Goal: Task Accomplishment & Management: Manage account settings

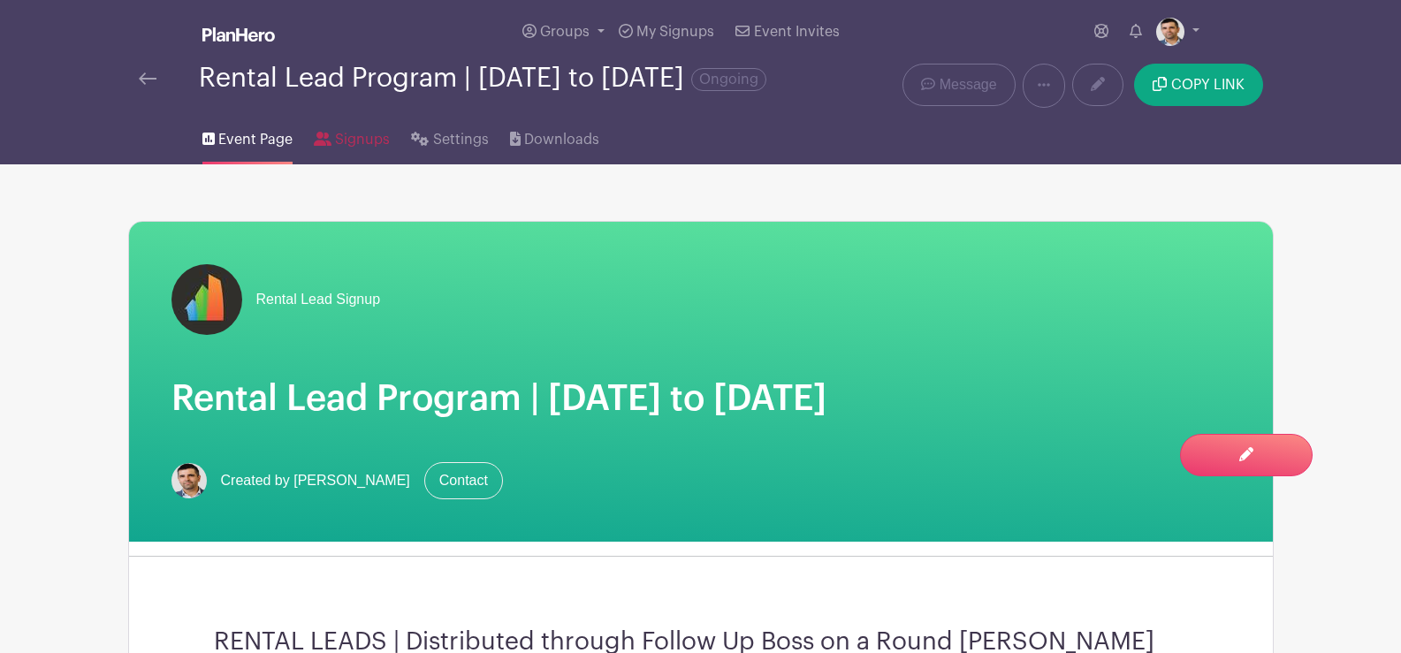
drag, startPoint x: 348, startPoint y: 156, endPoint x: 525, endPoint y: 407, distance: 307.1
click at [348, 150] on span "Signups" at bounding box center [362, 139] width 55 height 21
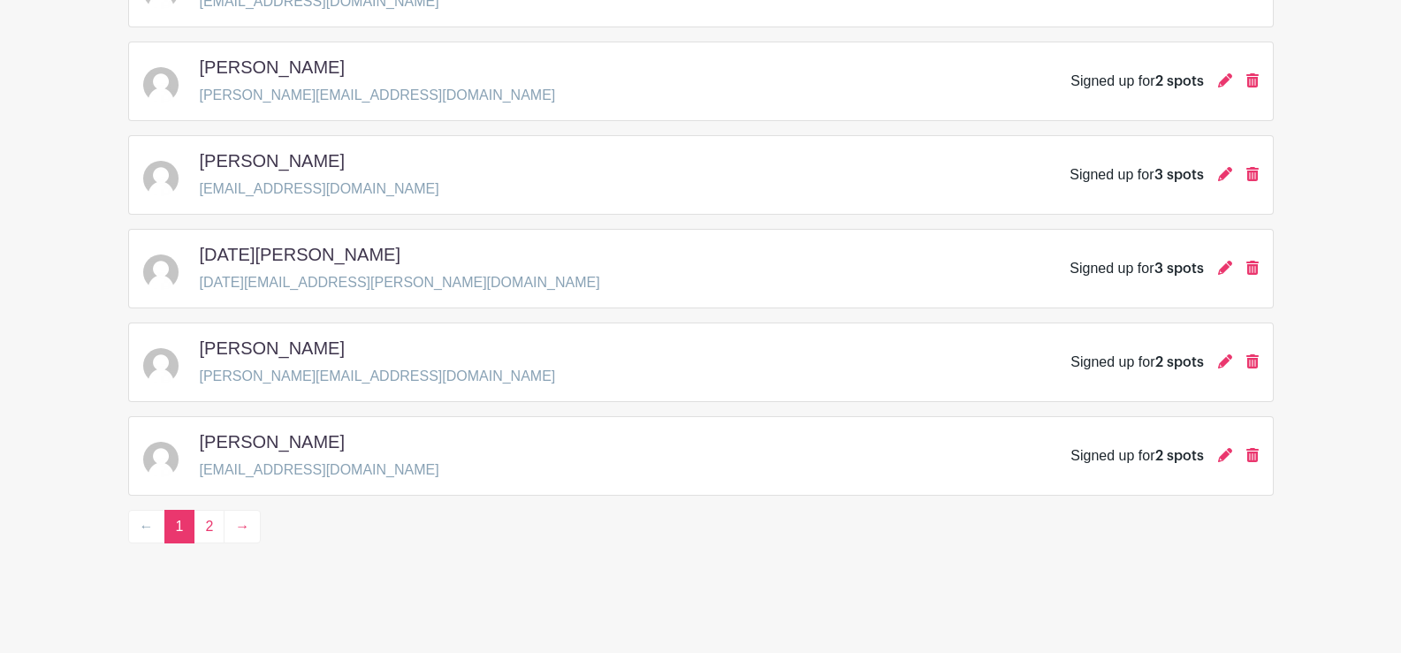
scroll to position [2624, 0]
click at [208, 525] on link "2" at bounding box center [209, 526] width 31 height 34
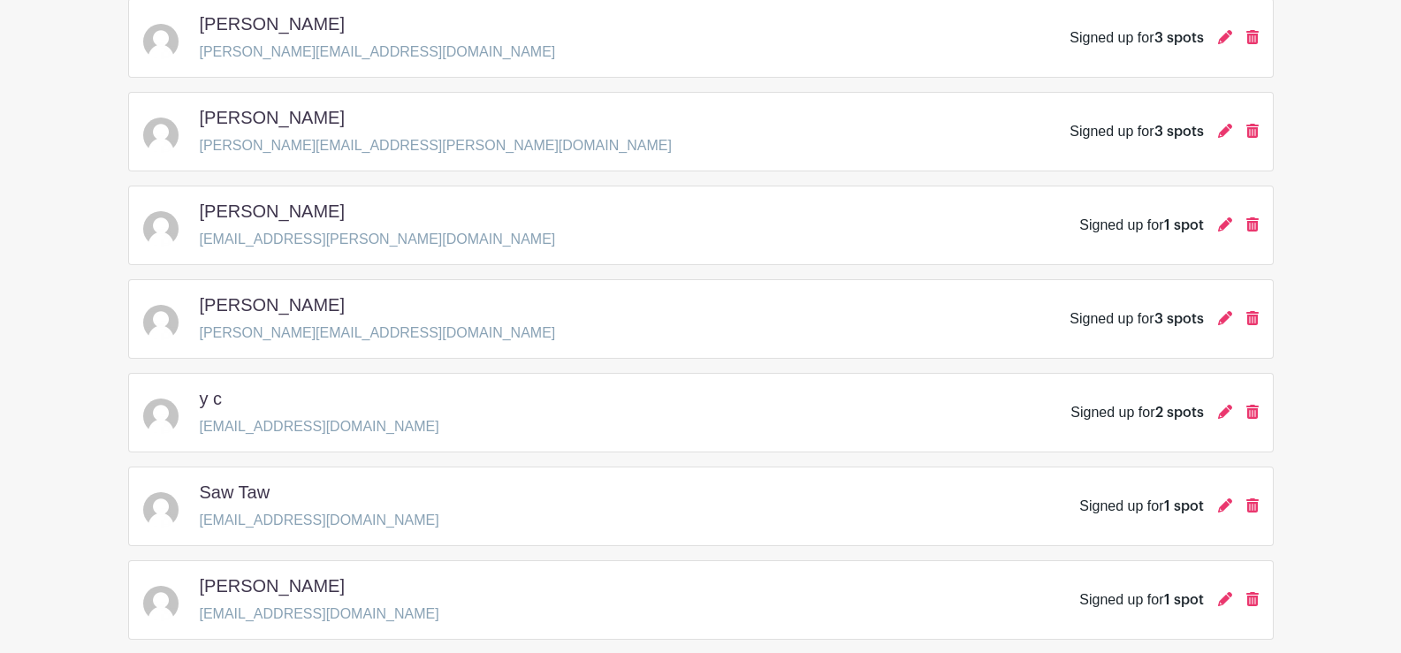
scroll to position [1592, 0]
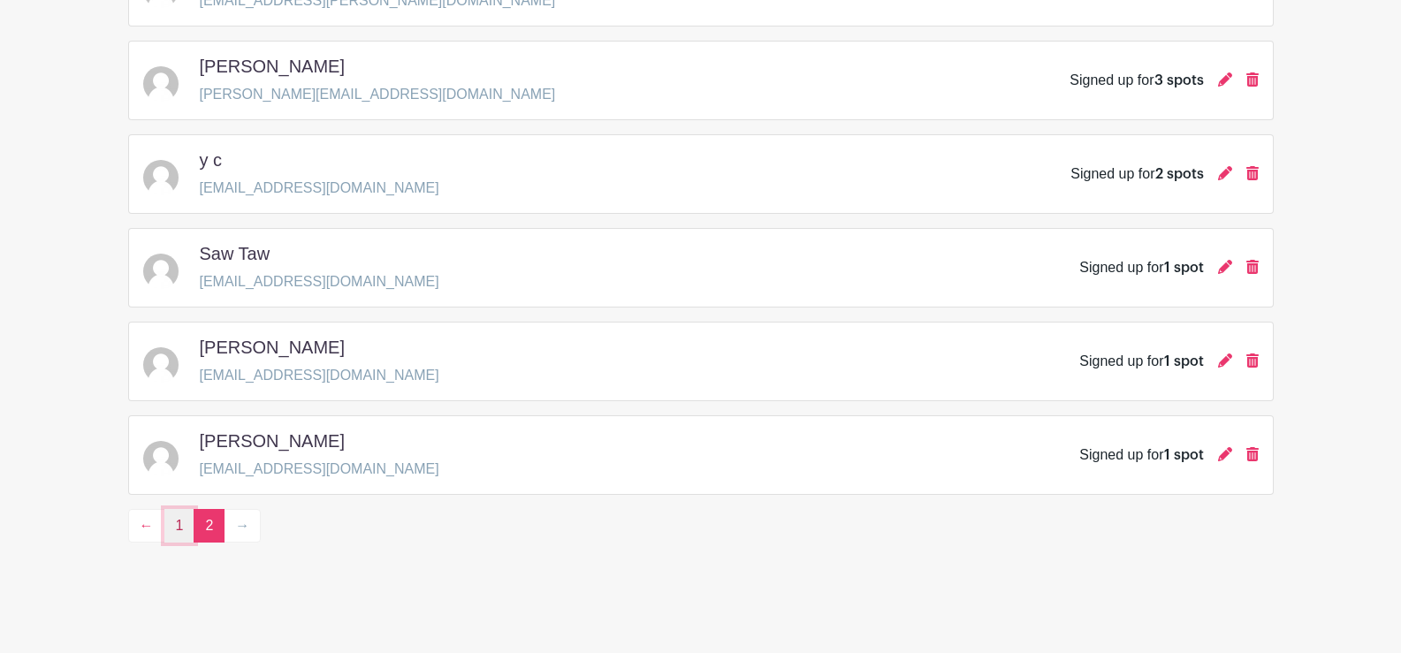
click at [176, 522] on link "1" at bounding box center [179, 526] width 31 height 34
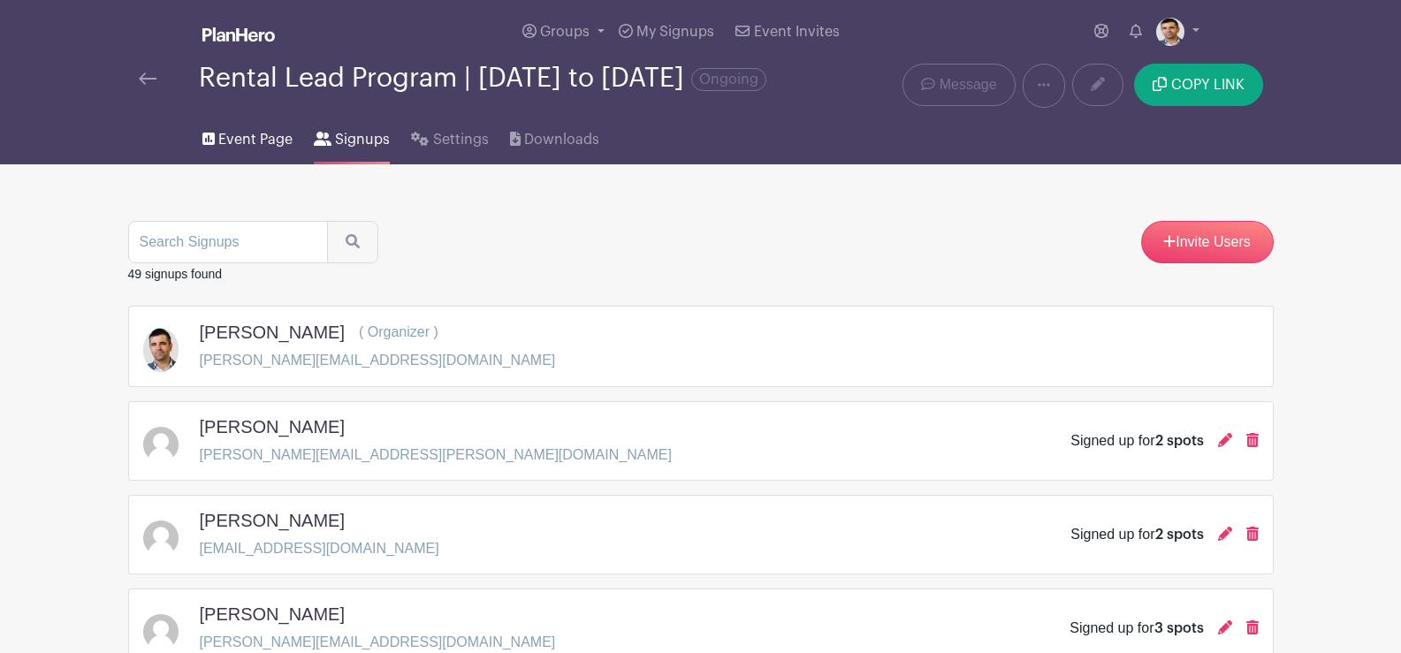
click at [240, 150] on span "Event Page" at bounding box center [255, 139] width 74 height 21
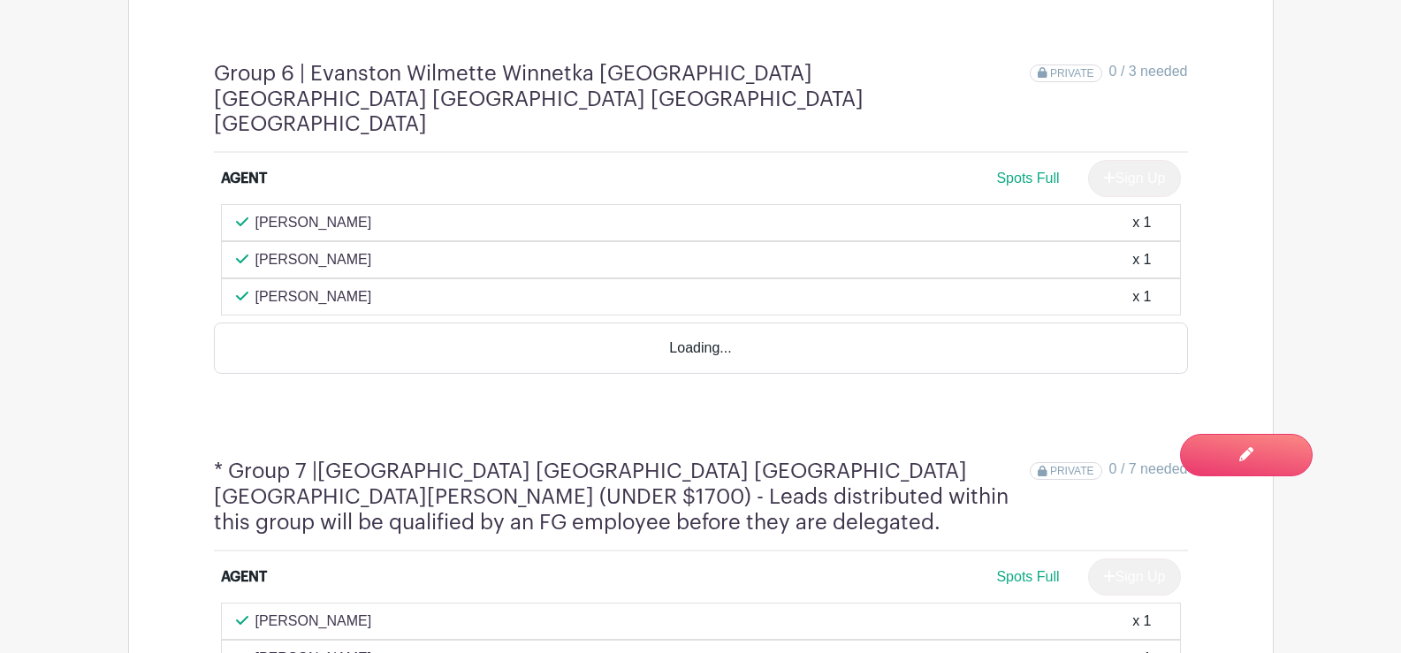
scroll to position [3802, 0]
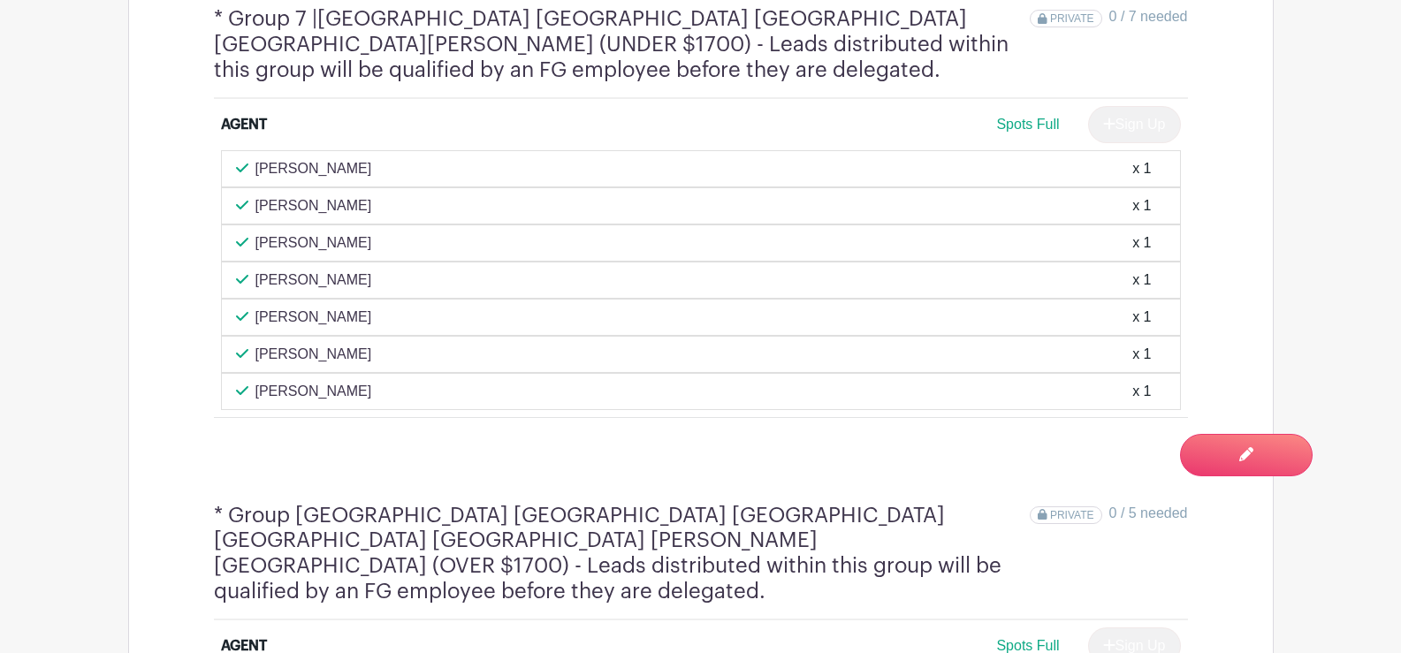
scroll to position [4409, 0]
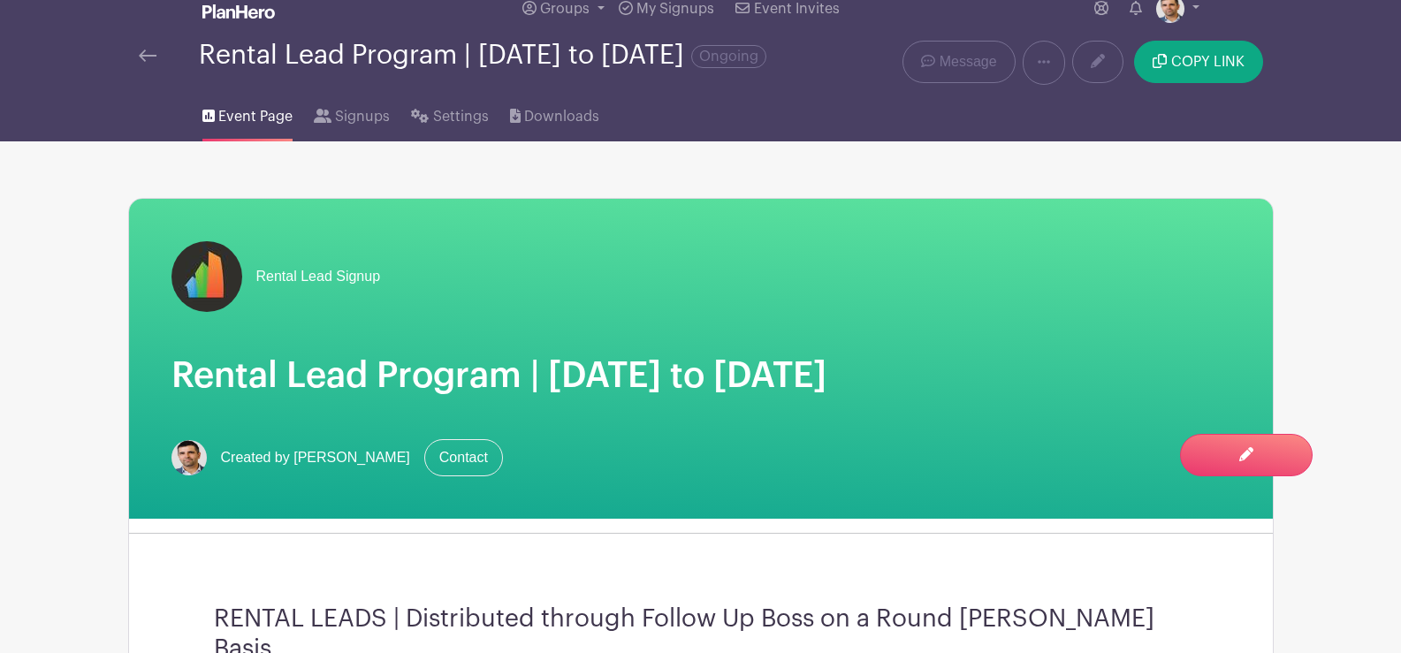
scroll to position [0, 0]
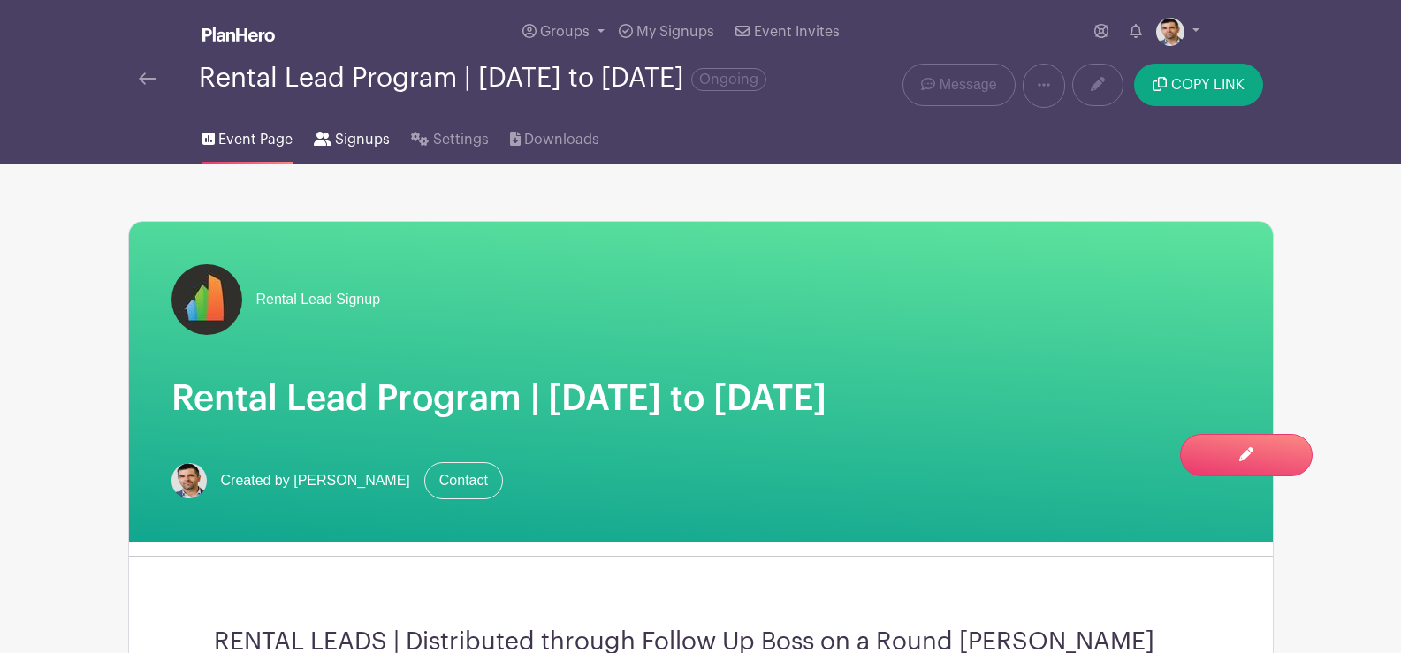
click at [364, 150] on span "Signups" at bounding box center [362, 139] width 55 height 21
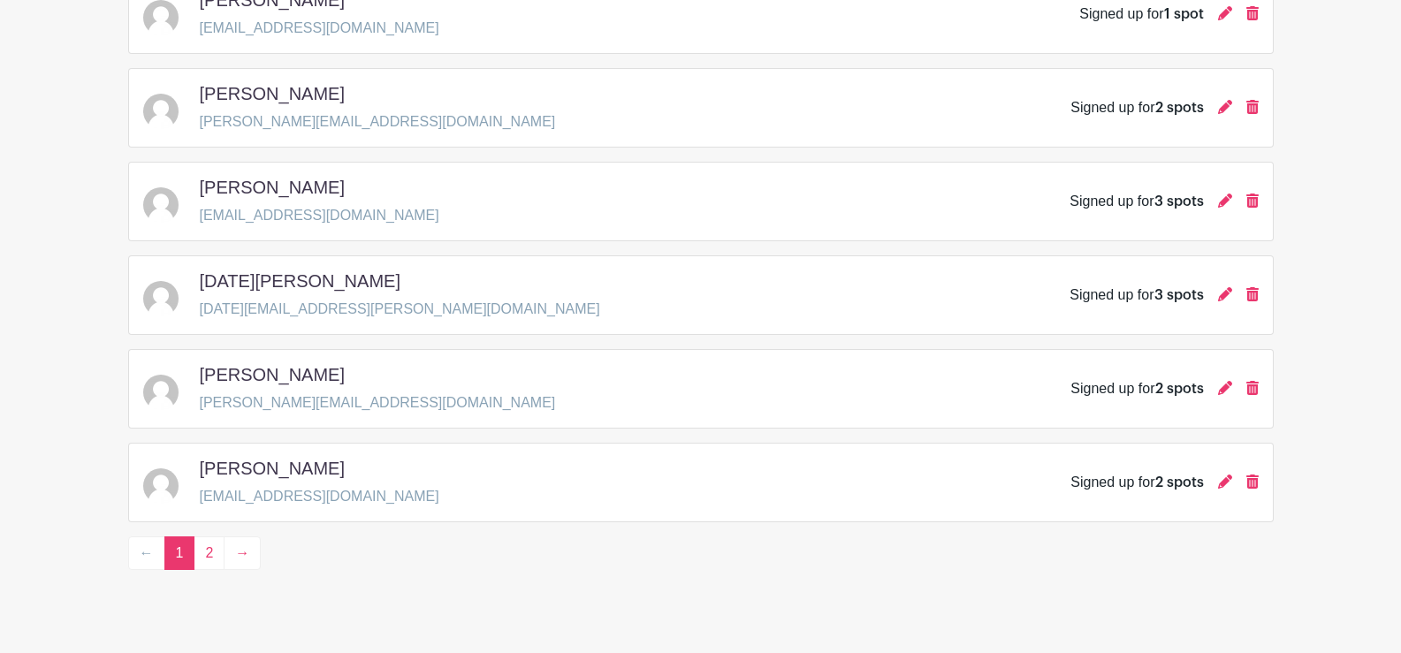
scroll to position [2624, 0]
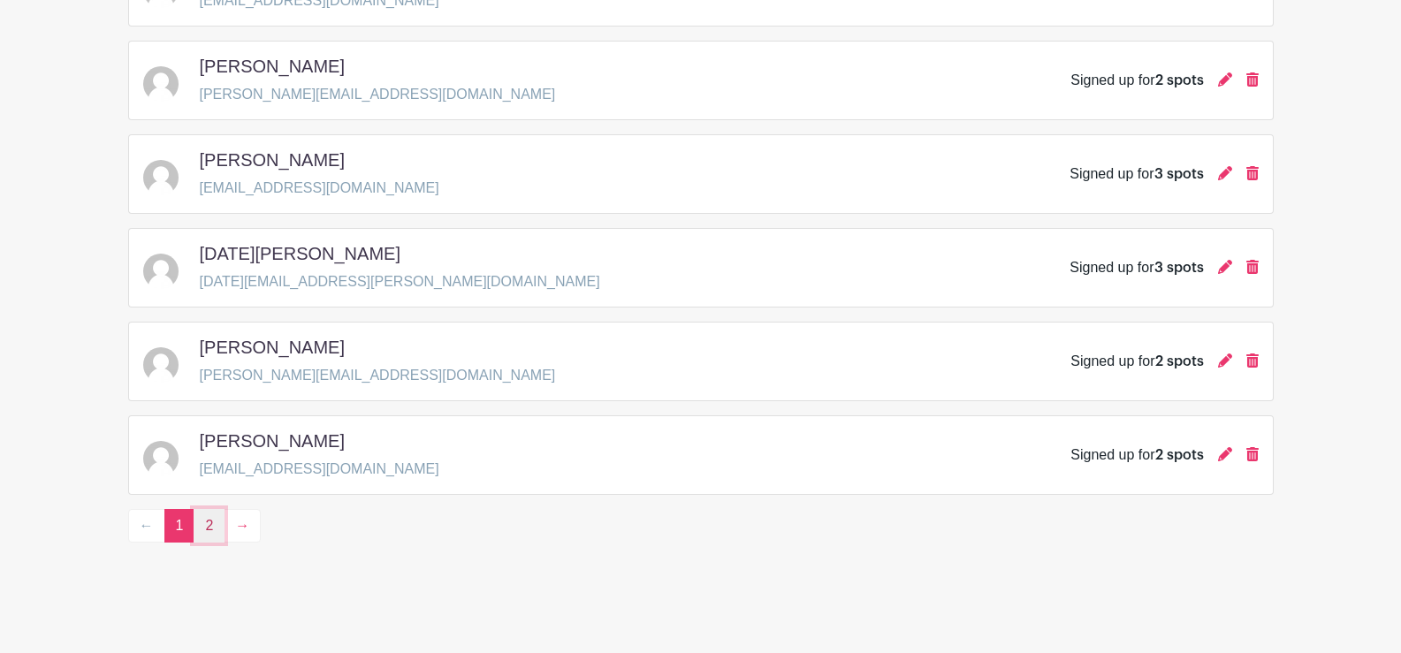
click at [218, 524] on link "2" at bounding box center [209, 526] width 31 height 34
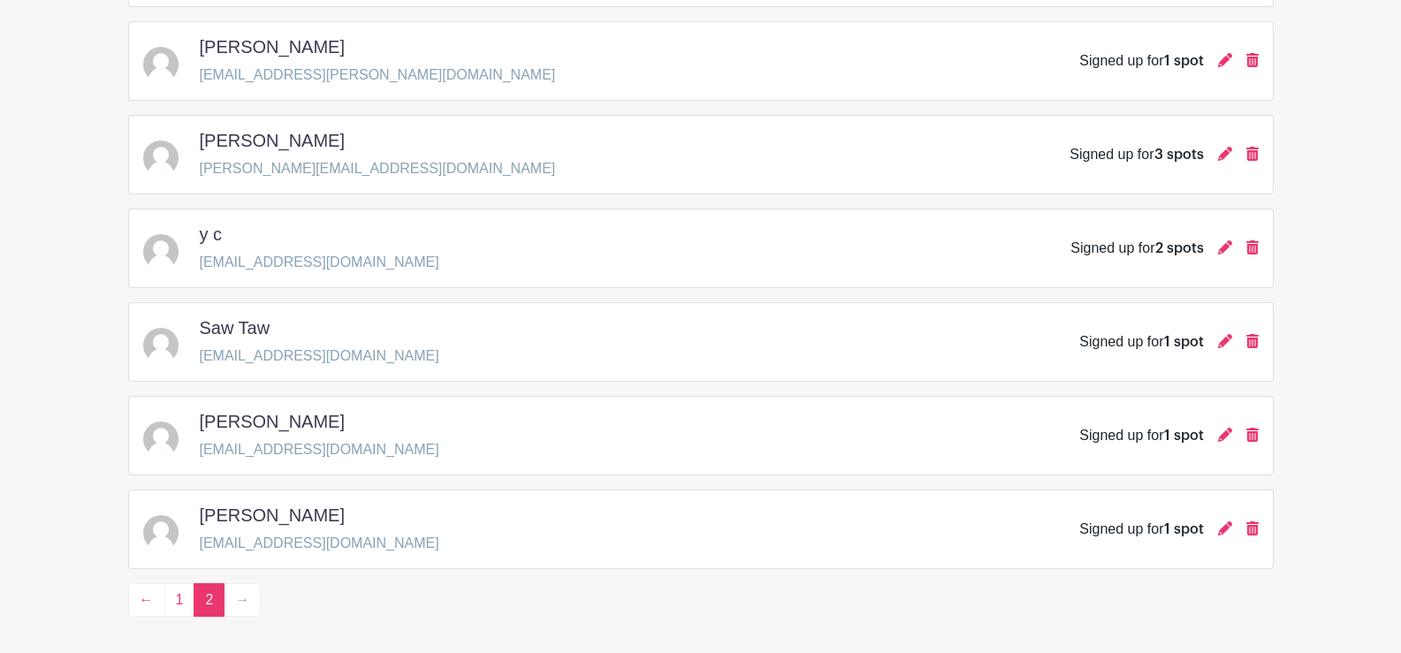
scroll to position [1592, 0]
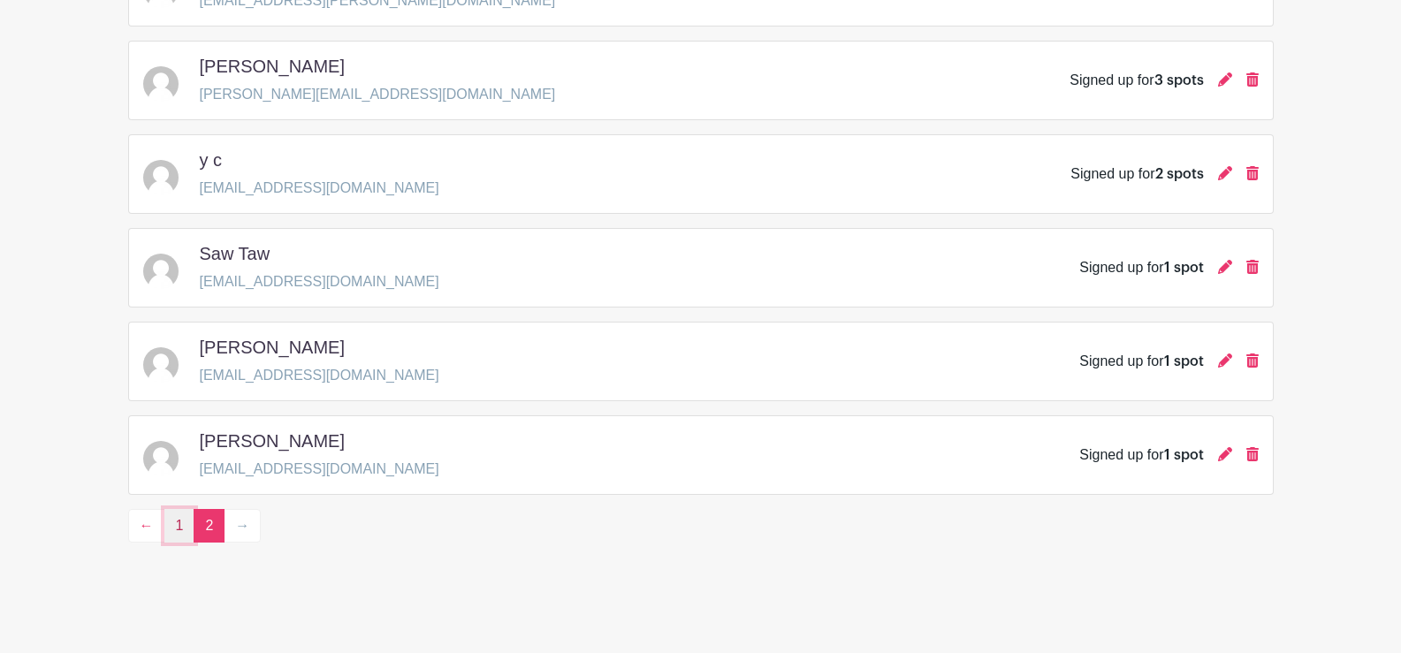
click at [181, 521] on link "1" at bounding box center [179, 526] width 31 height 34
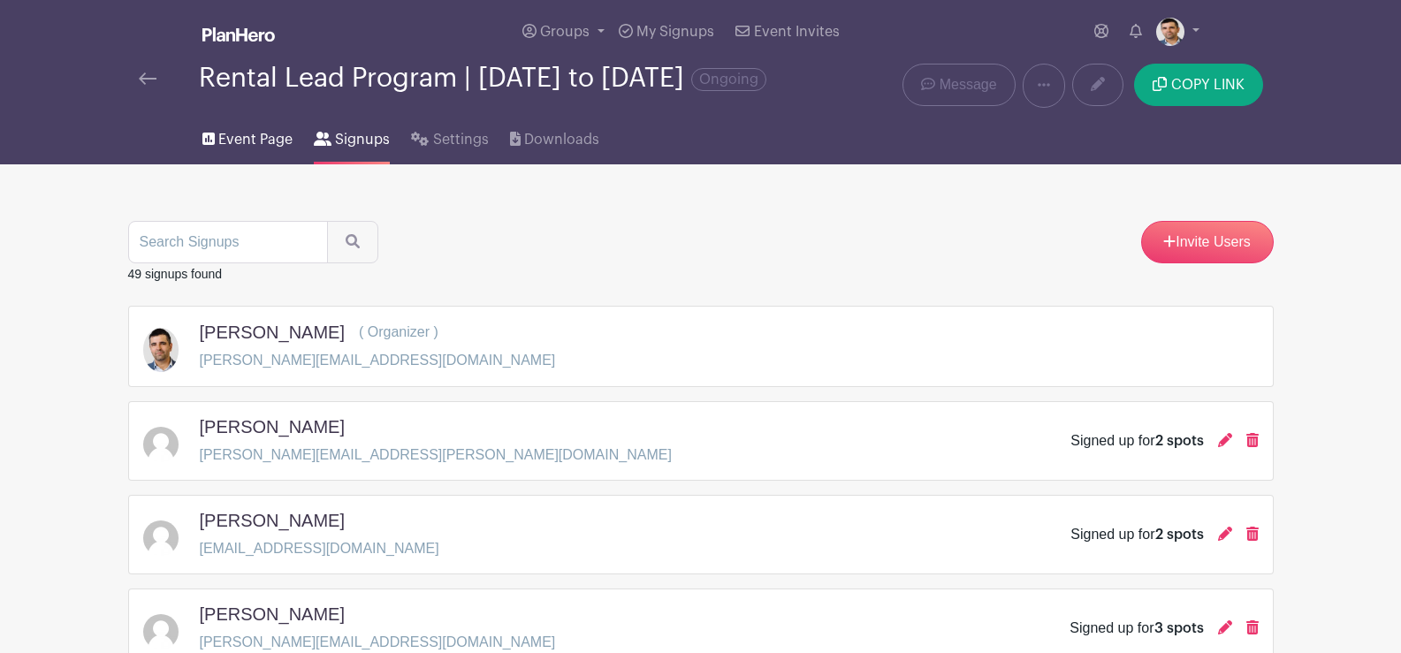
click at [245, 149] on span "Event Page" at bounding box center [255, 139] width 74 height 21
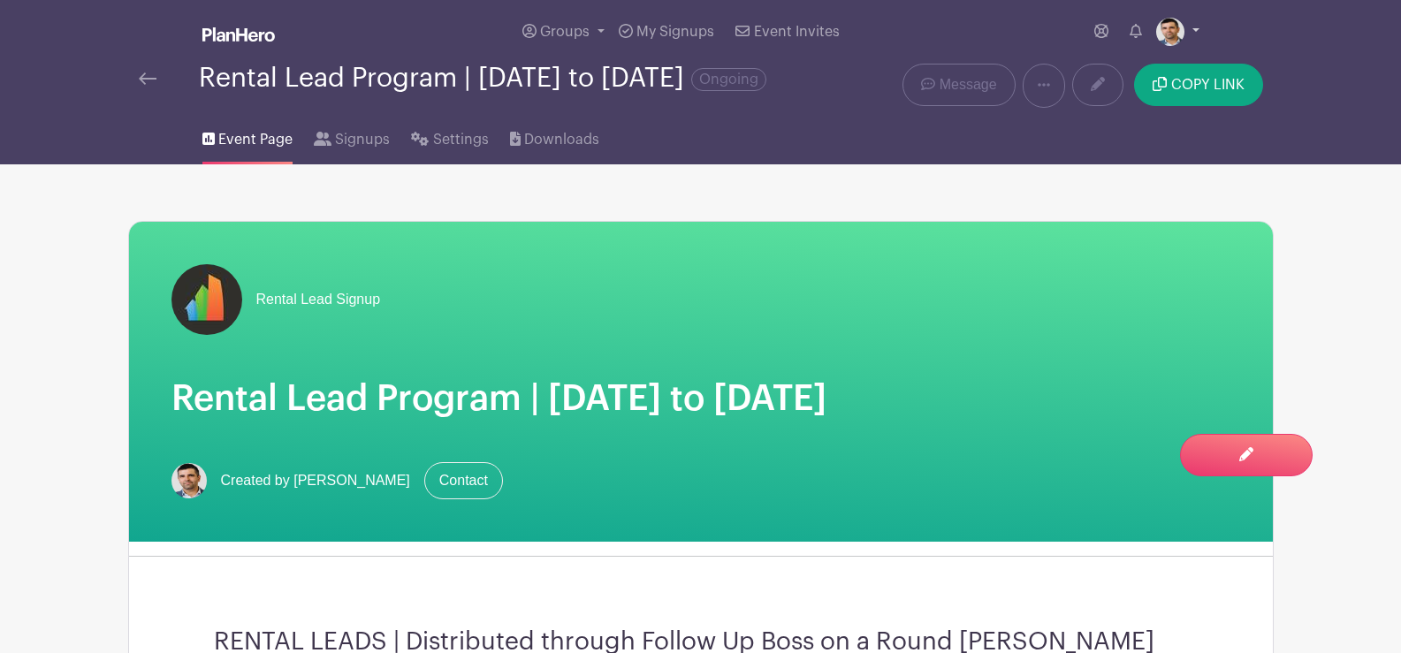
click at [1178, 29] on img at bounding box center [1171, 32] width 28 height 28
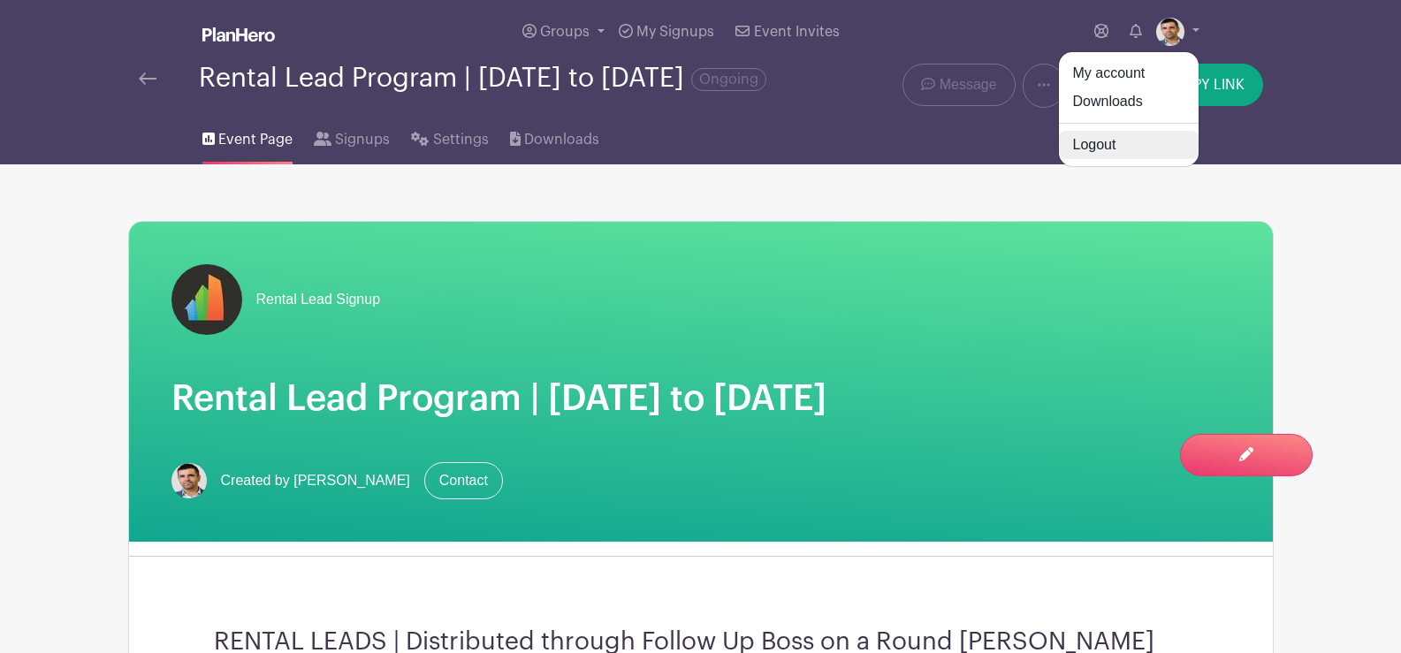
click at [1119, 137] on link "Logout" at bounding box center [1129, 145] width 140 height 28
